Goal: Register for event/course: Sign up to attend an event or enroll in a course

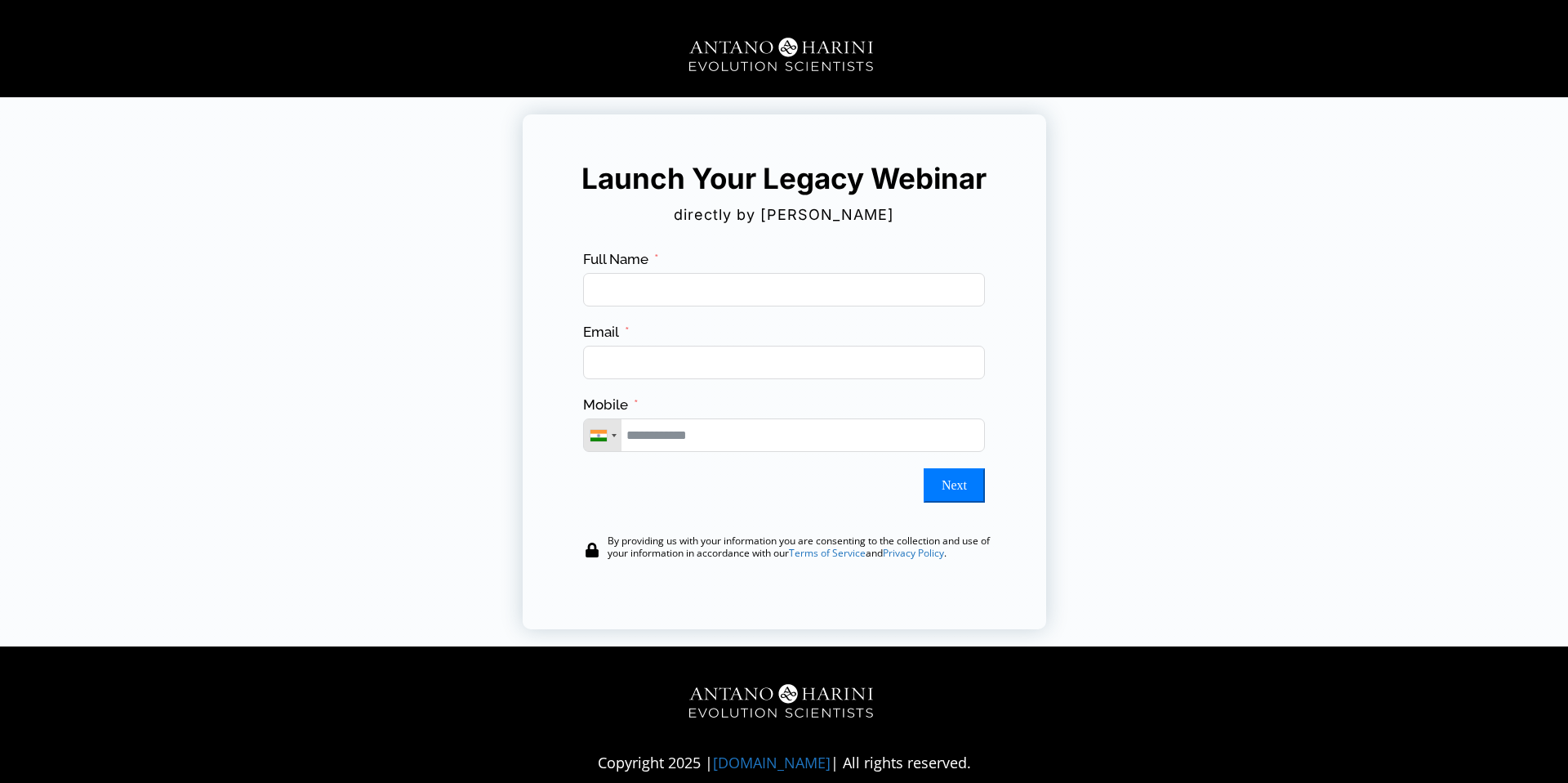
click at [320, 174] on div "Launch Your Legacy Webinar directly by Harini Ramachandran Ei.com ads Visits en…" at bounding box center [784, 371] width 1566 height 514
click at [715, 293] on input "Full Name" at bounding box center [784, 289] width 402 height 33
type input "*****"
type input "**********"
click at [671, 436] on input "Mobile" at bounding box center [784, 435] width 402 height 33
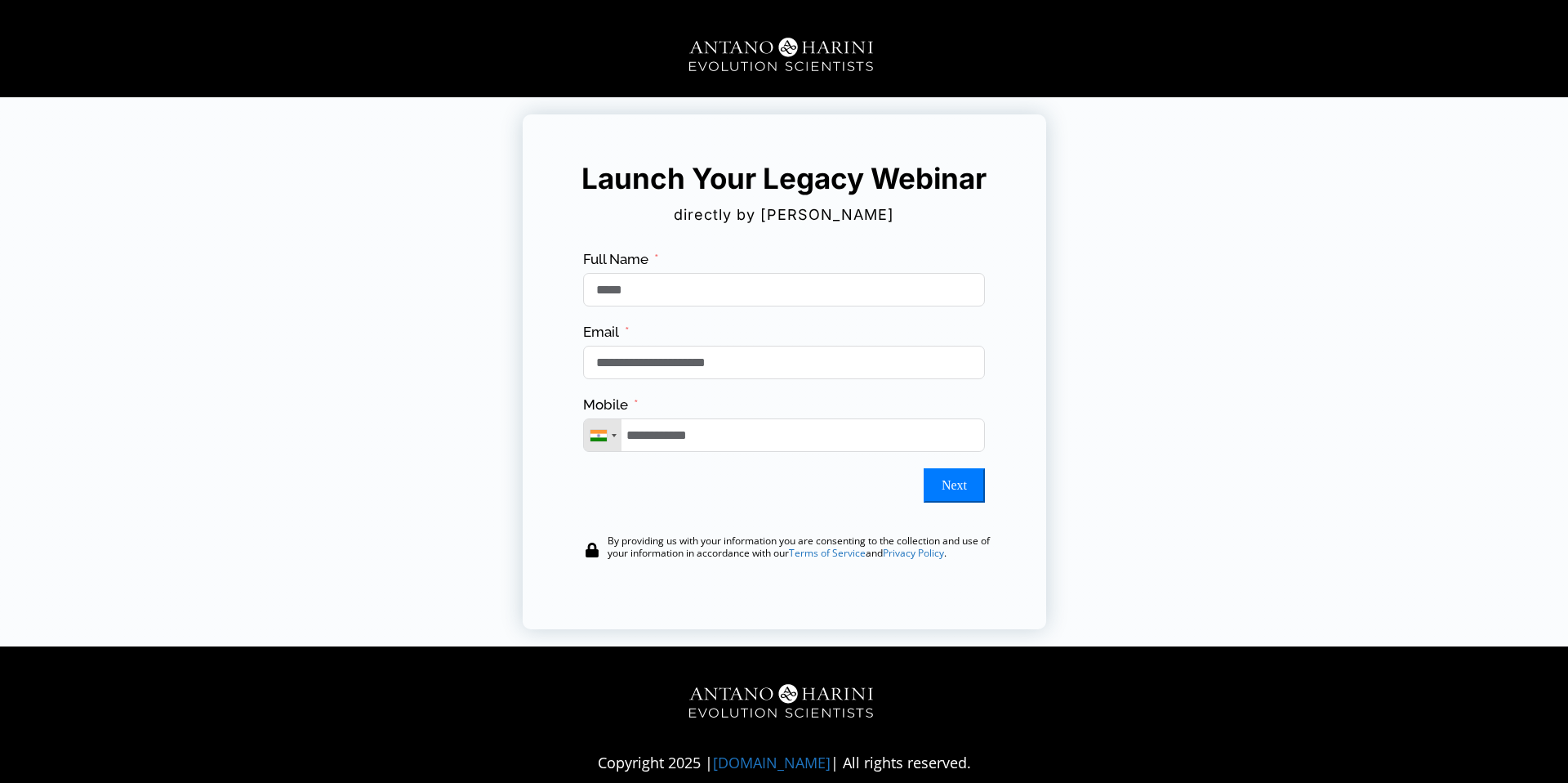
click at [947, 486] on button "Next" at bounding box center [954, 485] width 61 height 34
type input "**********"
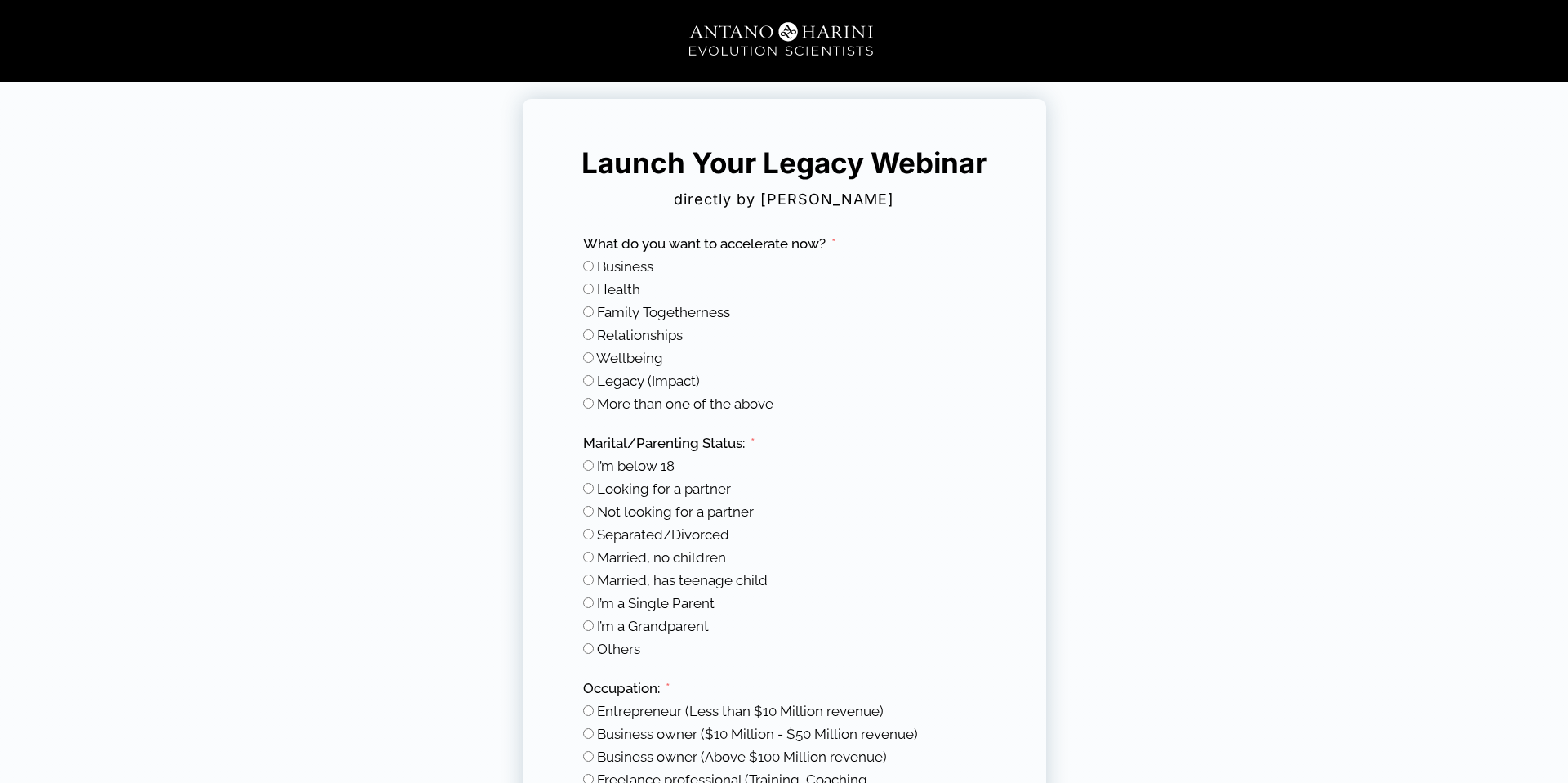
scroll to position [18, 0]
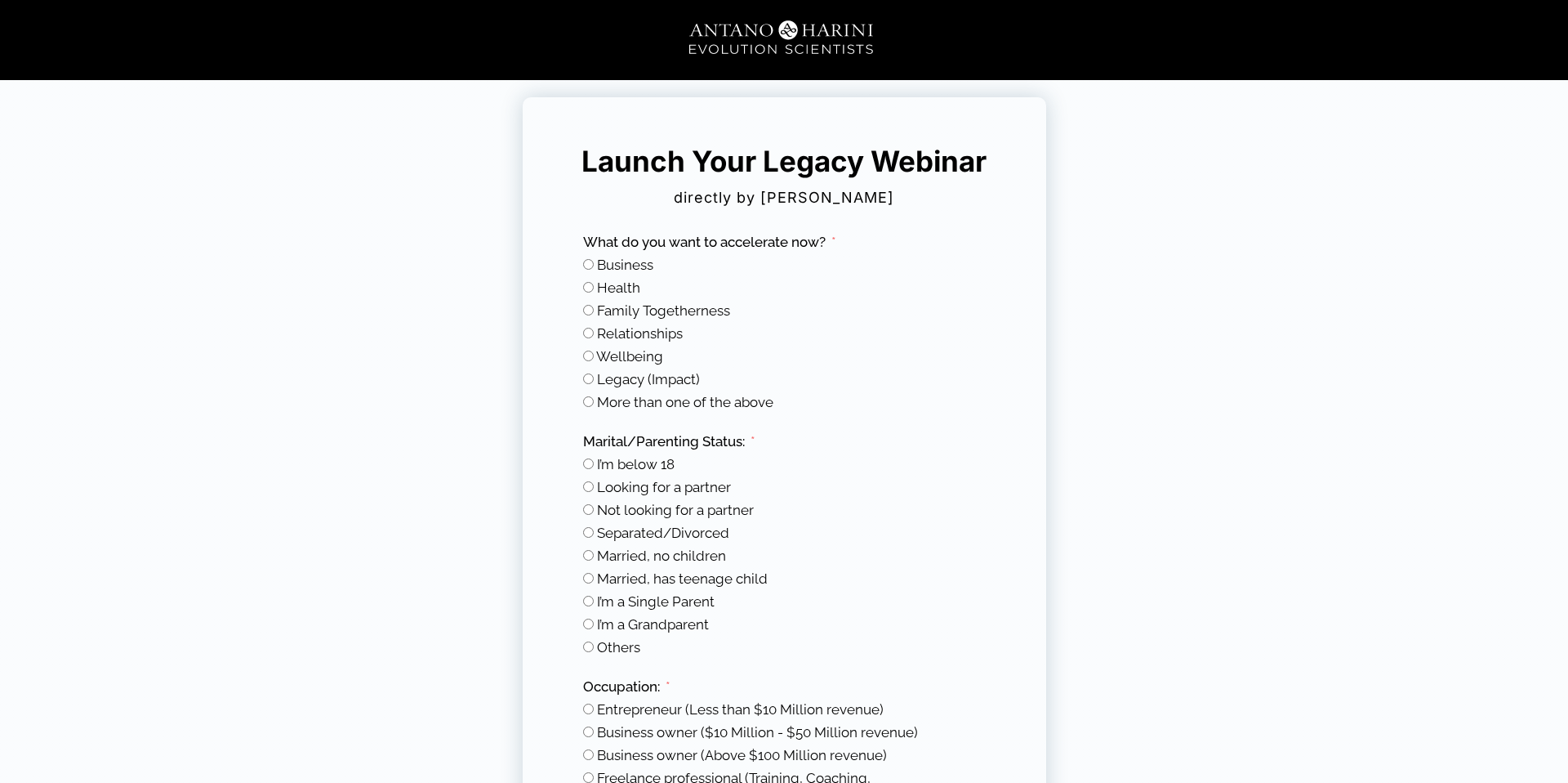
click at [598, 266] on span "Business" at bounding box center [625, 265] width 56 height 17
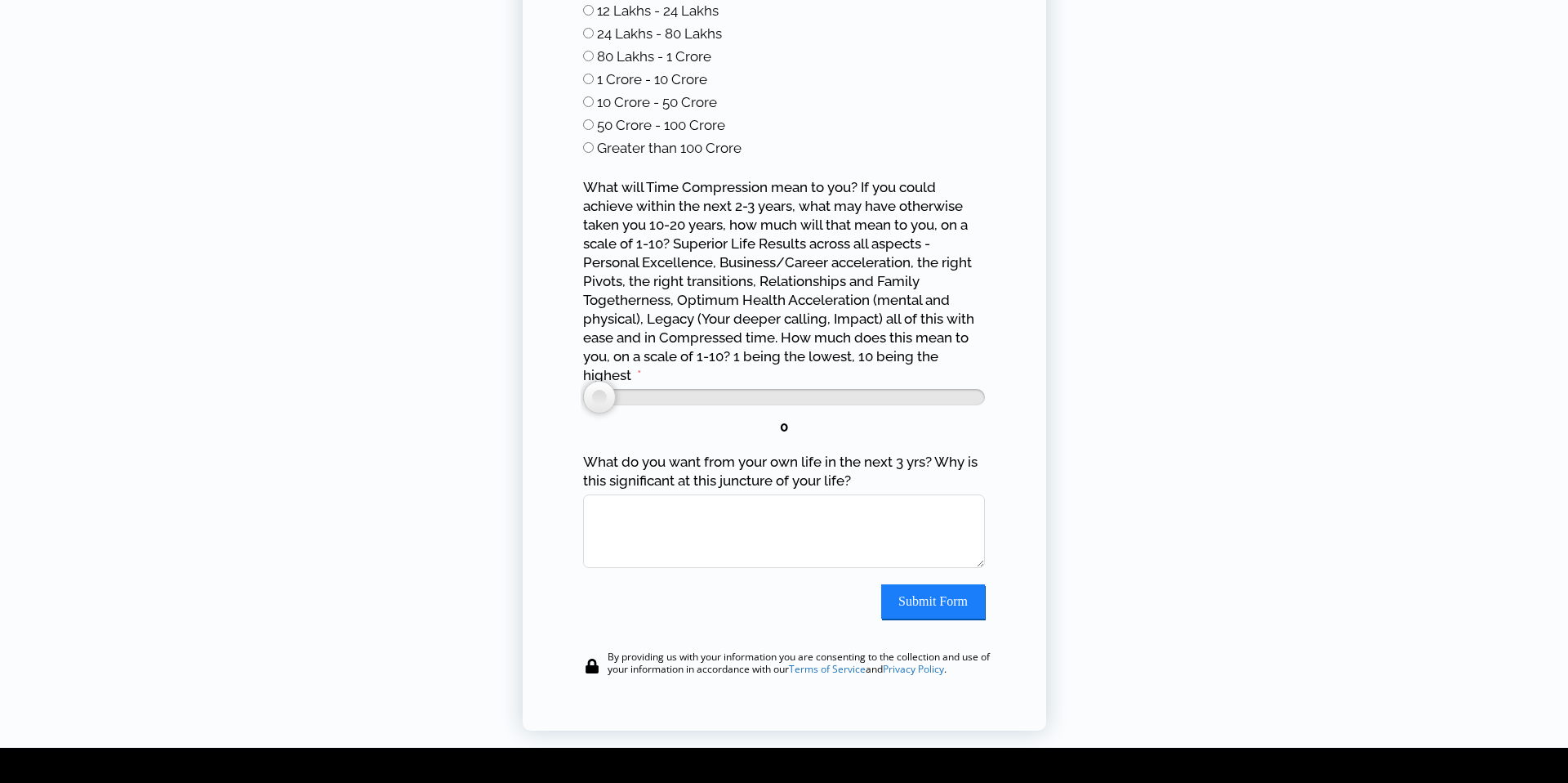
scroll to position [1646, 0]
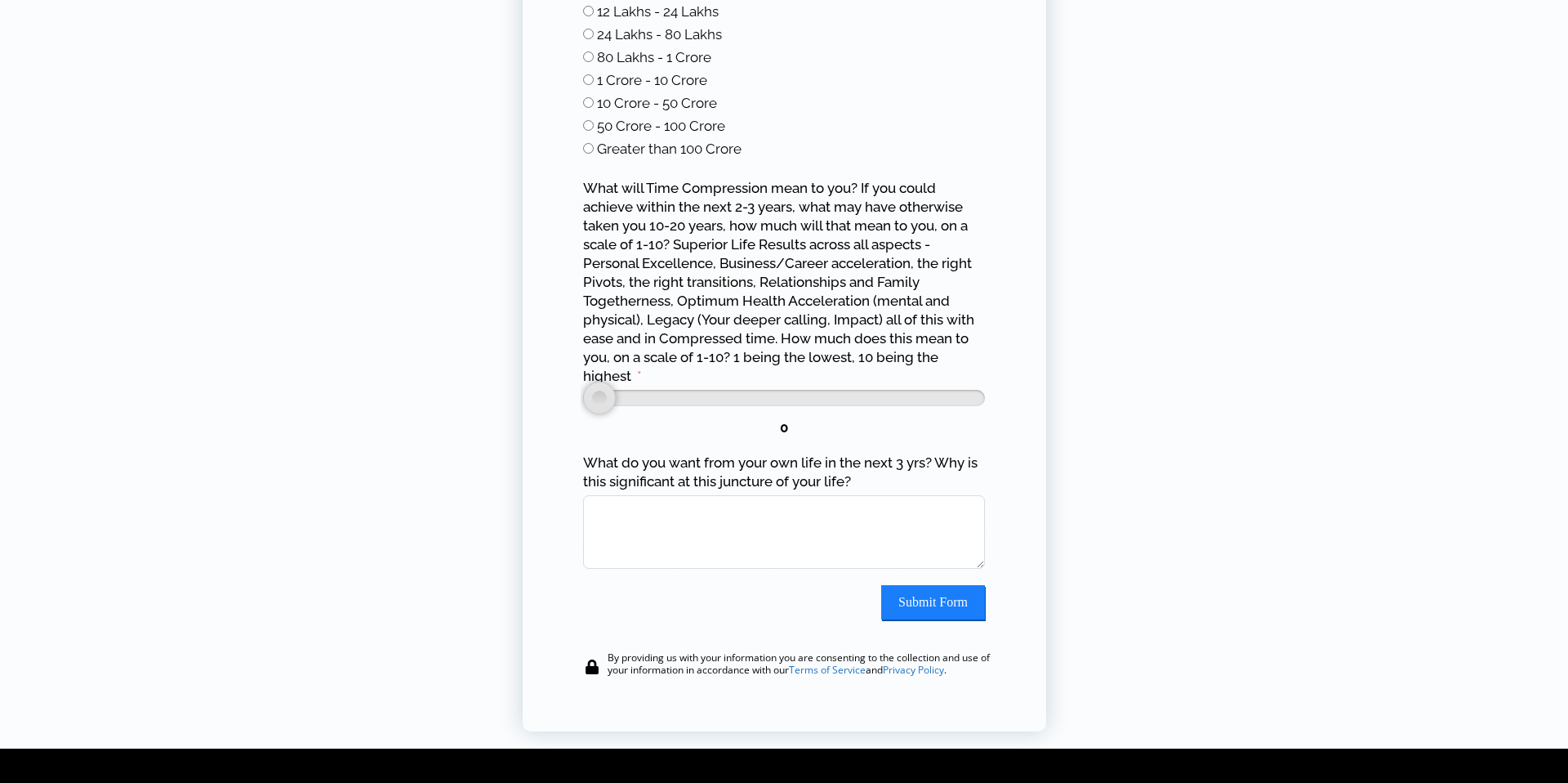
type input "*"
click at [818, 404] on div at bounding box center [820, 398] width 32 height 32
click at [926, 603] on button "Submit Form" at bounding box center [933, 601] width 104 height 34
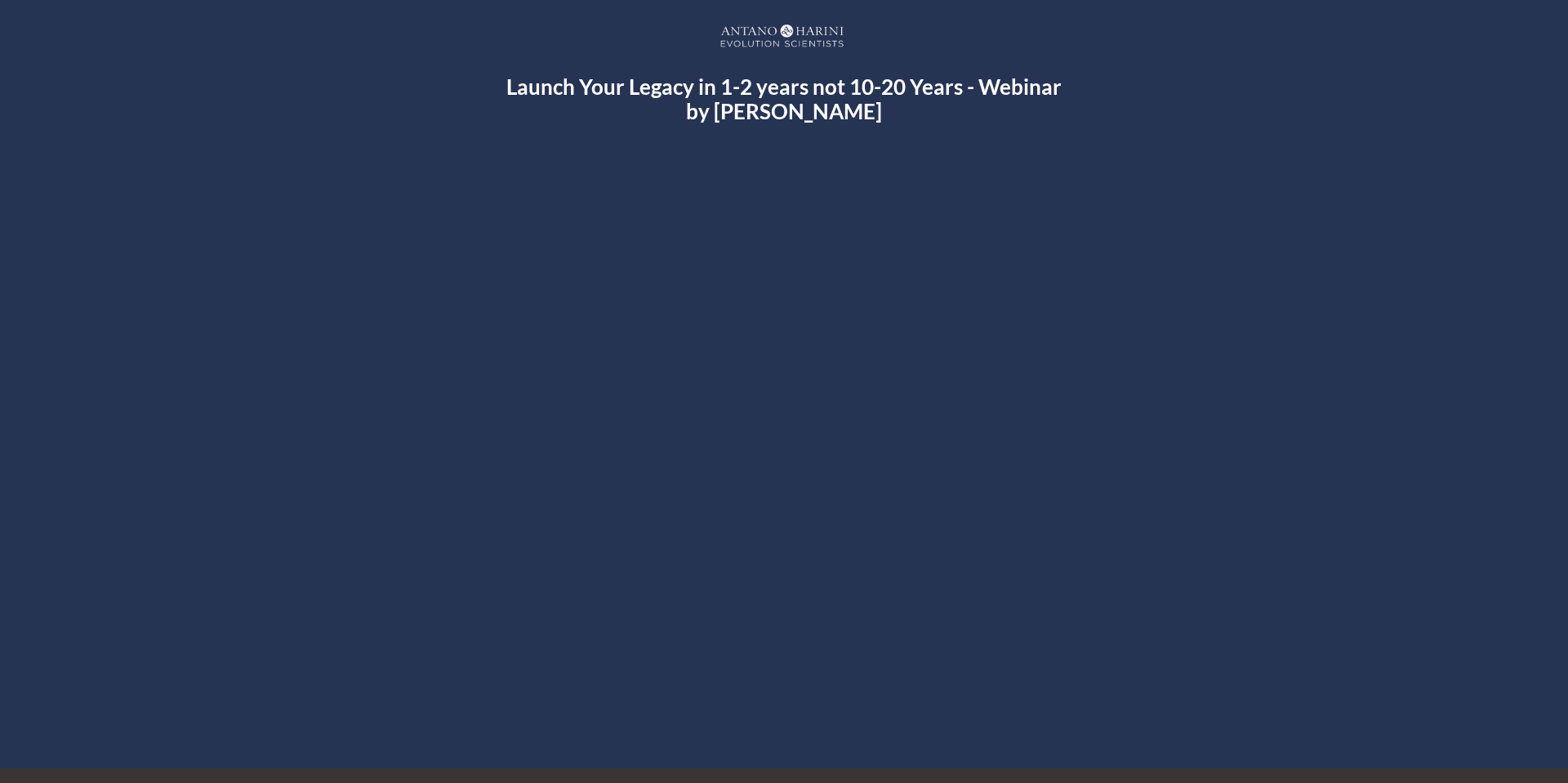
click at [770, 441] on div at bounding box center [784, 444] width 946 height 532
click at [1343, 242] on div "Launch Your Legacy in 1-2 years not 10-20 Years - Webinar by Harini Ramachandra…" at bounding box center [784, 412] width 1534 height 678
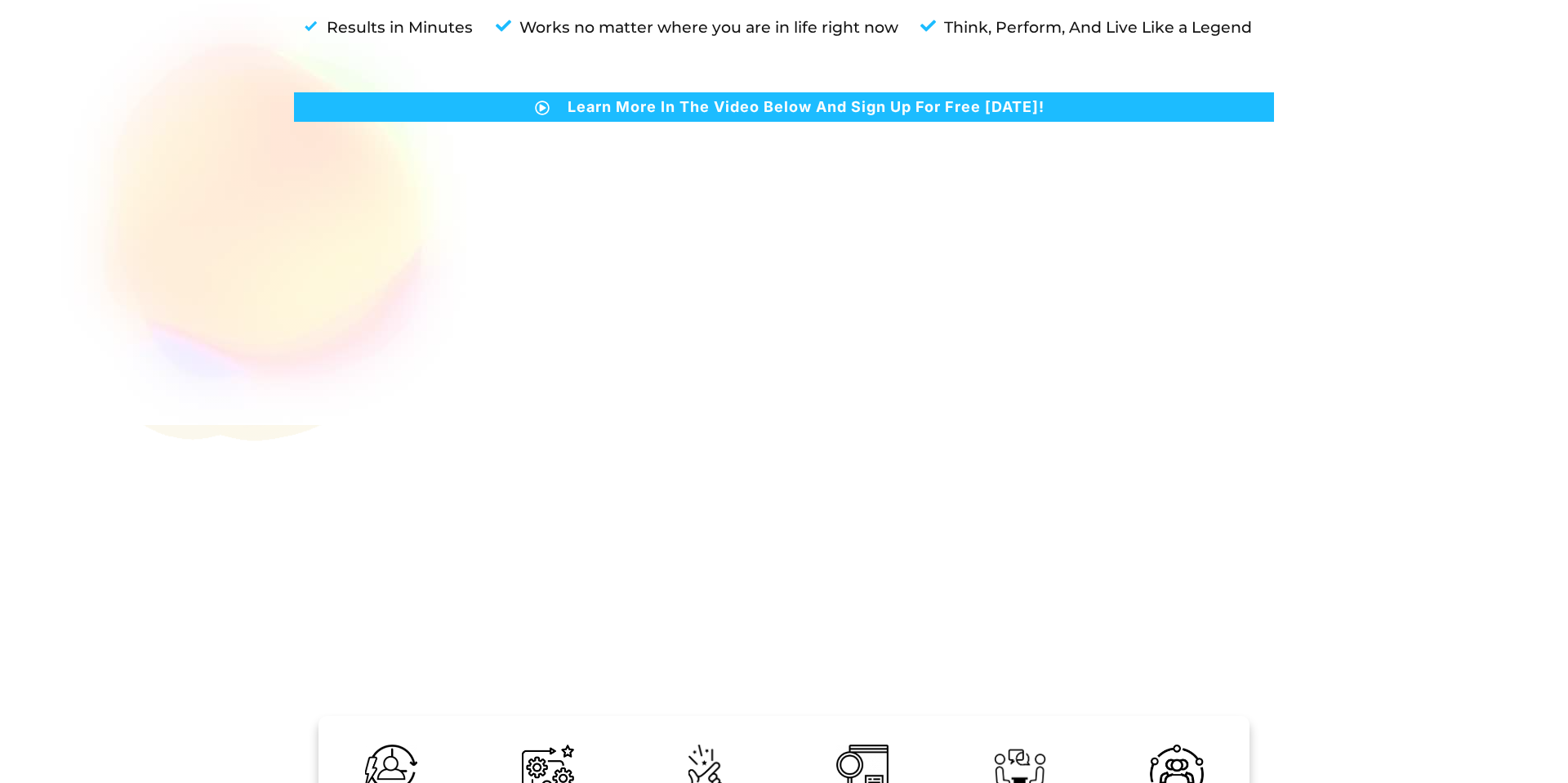
scroll to position [448, 0]
